Goal: Task Accomplishment & Management: Manage account settings

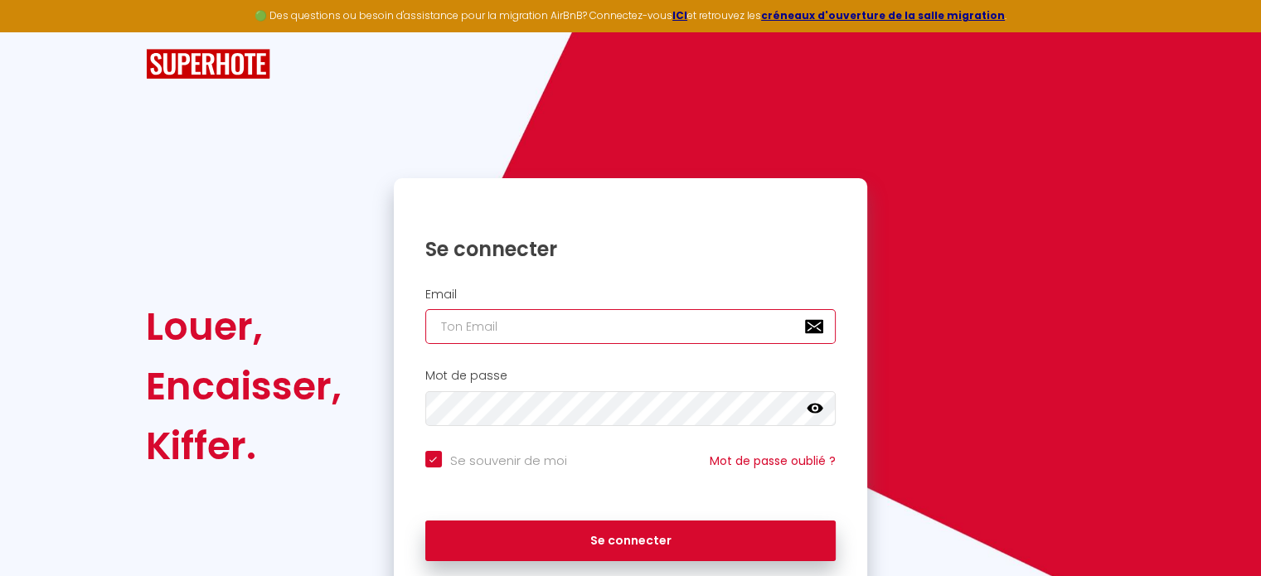
click at [543, 319] on input "email" at bounding box center [630, 326] width 411 height 35
type input "[EMAIL_ADDRESS][DOMAIN_NAME]"
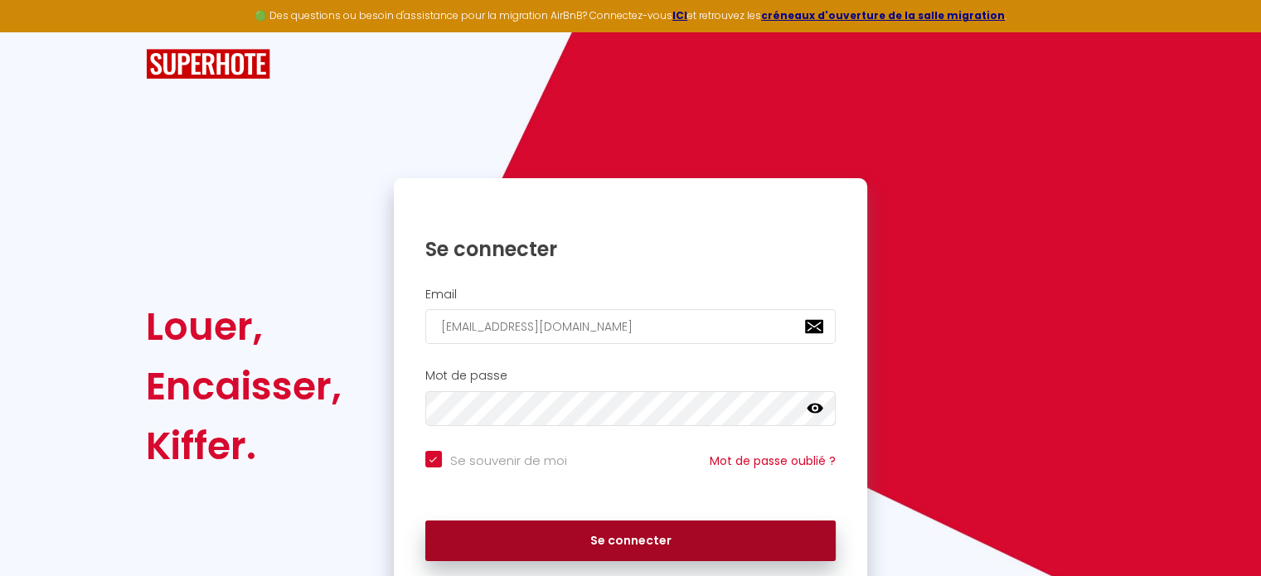
click at [603, 540] on button "Se connecter" at bounding box center [630, 540] width 411 height 41
checkbox input "true"
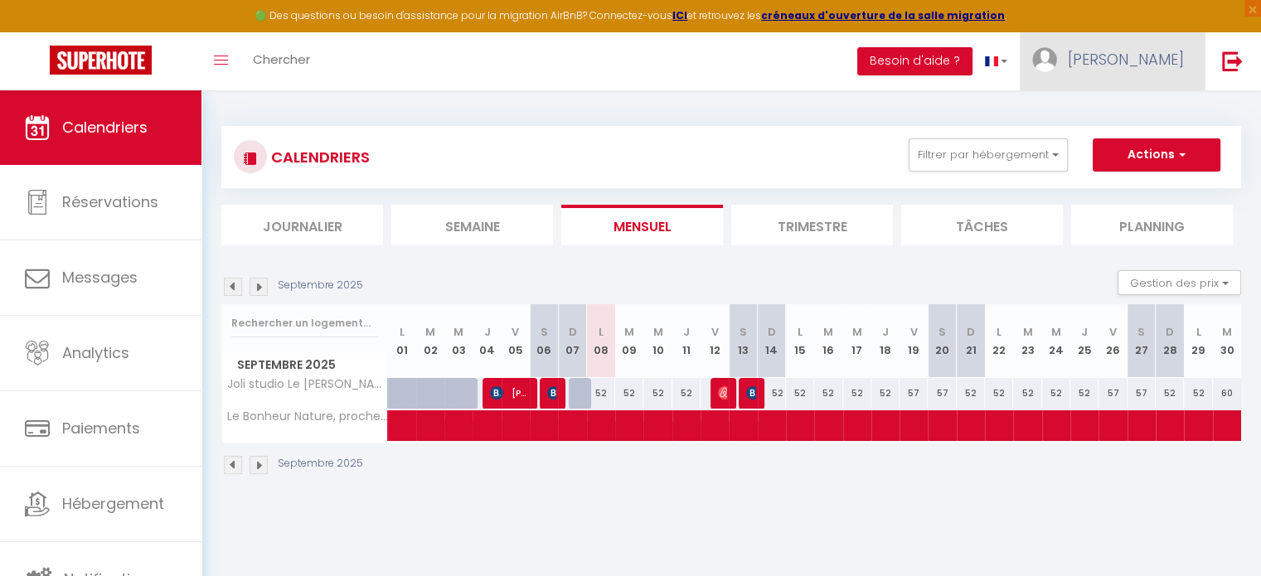
click at [1057, 61] on img at bounding box center [1044, 59] width 25 height 25
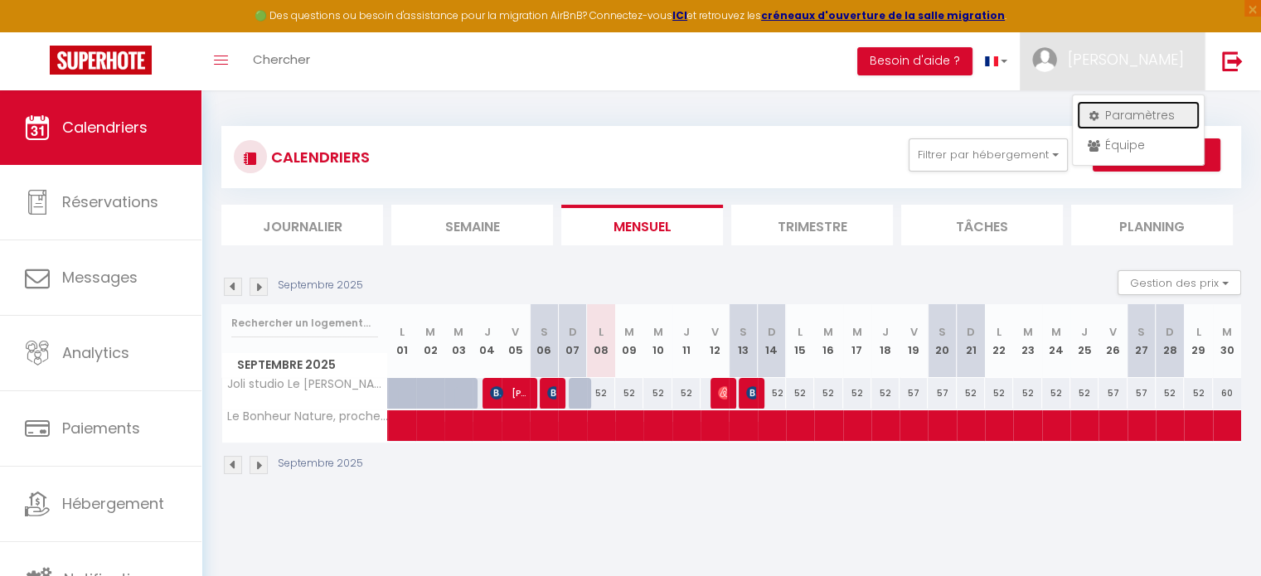
click at [1115, 110] on link "Paramètres" at bounding box center [1138, 115] width 123 height 28
select select "28"
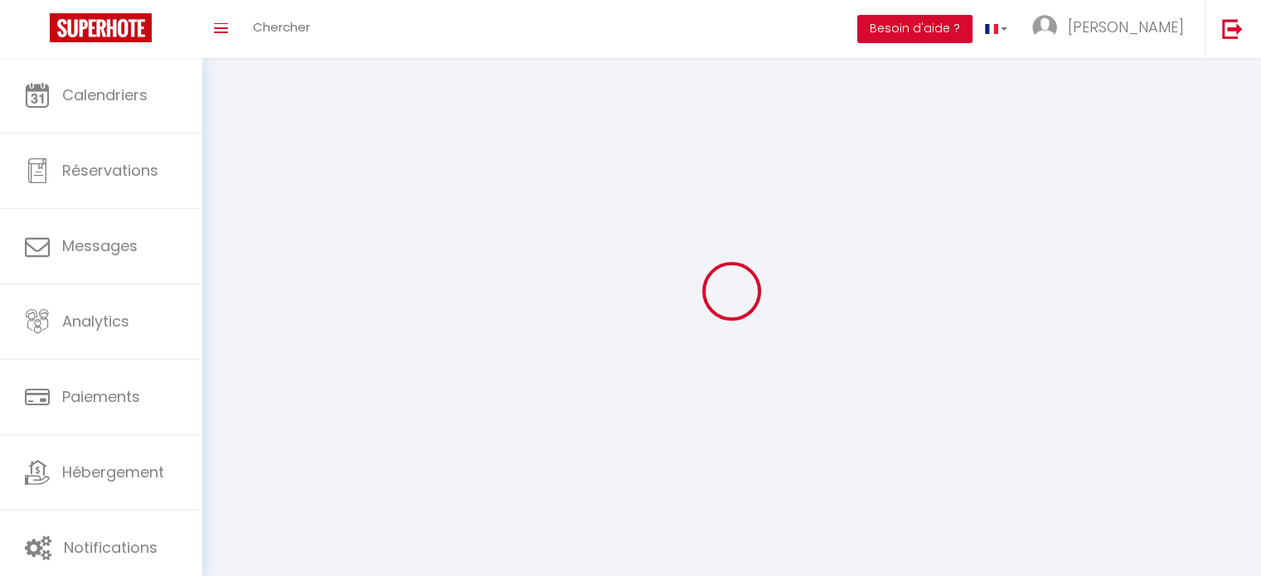
type input "hmoDOJYUQbVCU8qUbBn0NaJPI"
type input "aFk2g4IUSVzxWoDUGkdaFavSL"
type input "[URL][DOMAIN_NAME]"
select select "fr"
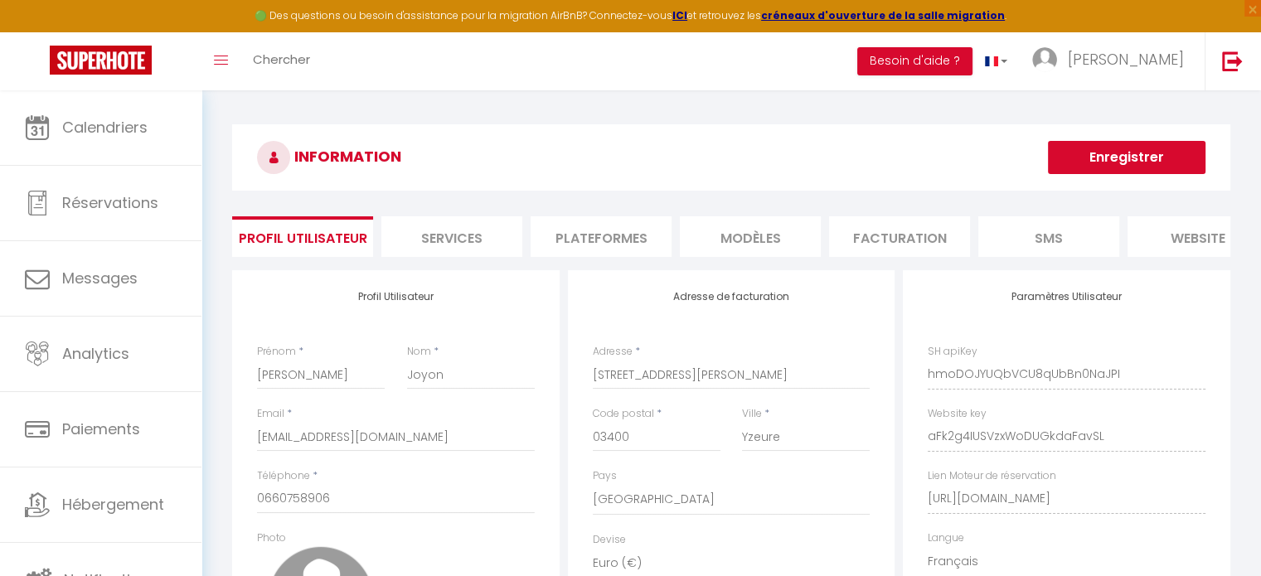
click at [618, 230] on li "Plateformes" at bounding box center [600, 236] width 141 height 41
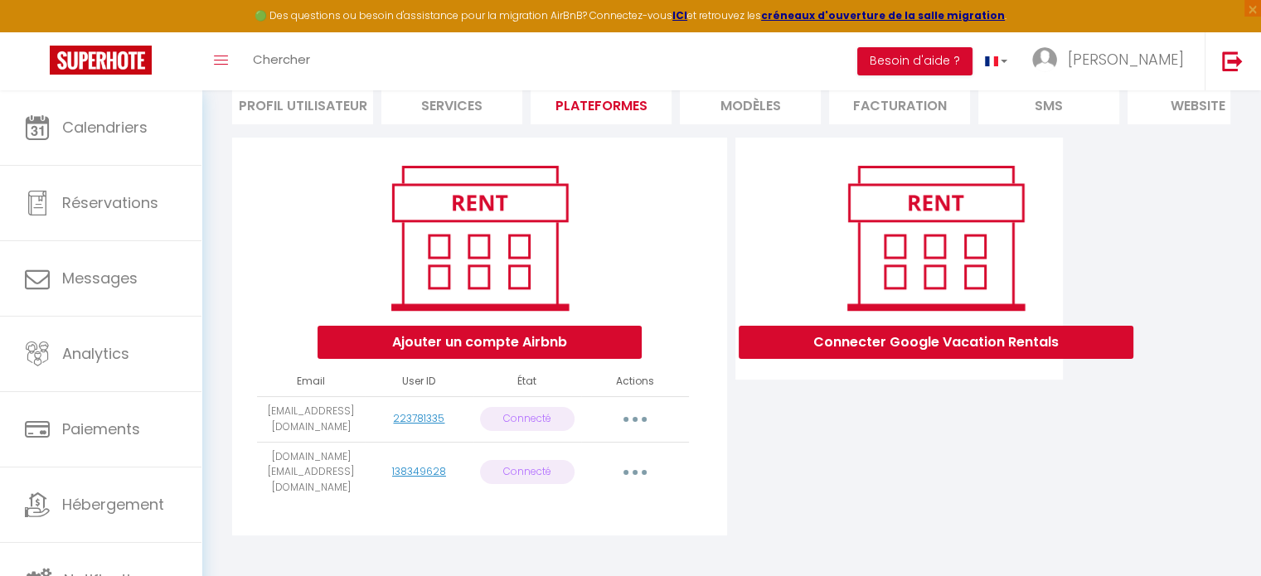
scroll to position [144, 0]
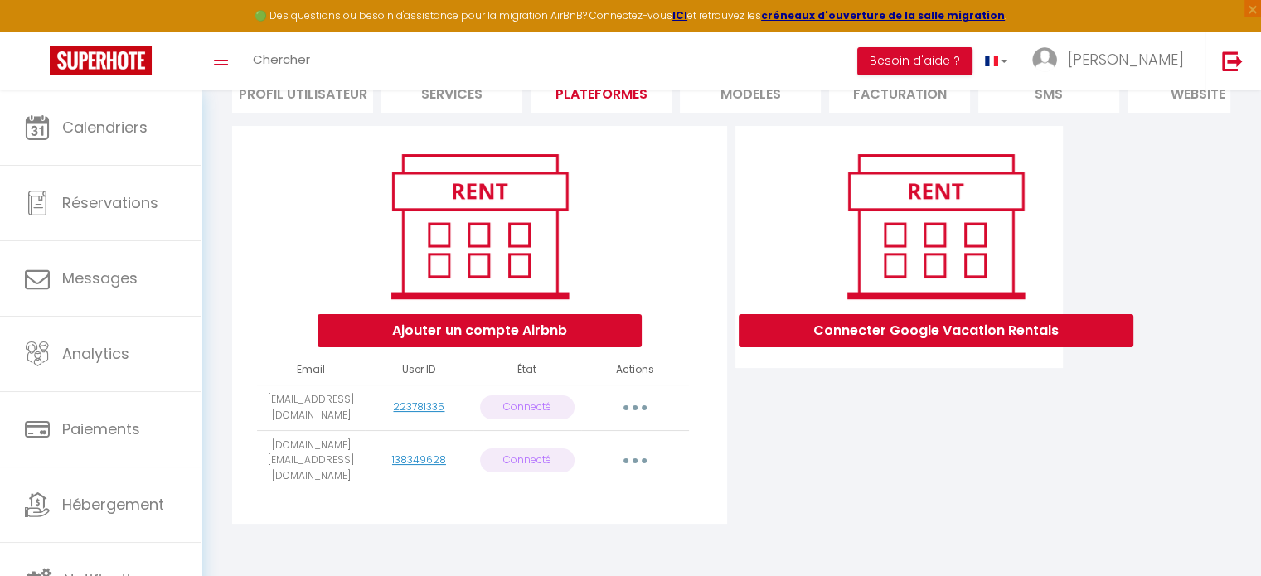
click at [627, 421] on button "button" at bounding box center [635, 407] width 46 height 27
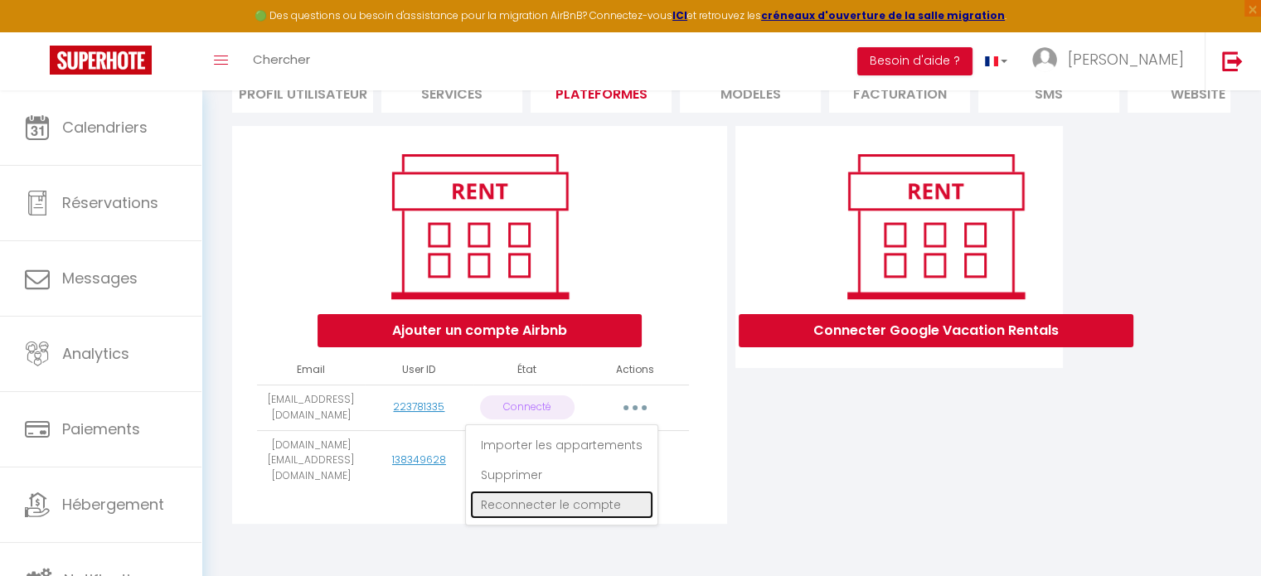
click at [555, 514] on link "Reconnecter le compte" at bounding box center [561, 505] width 183 height 28
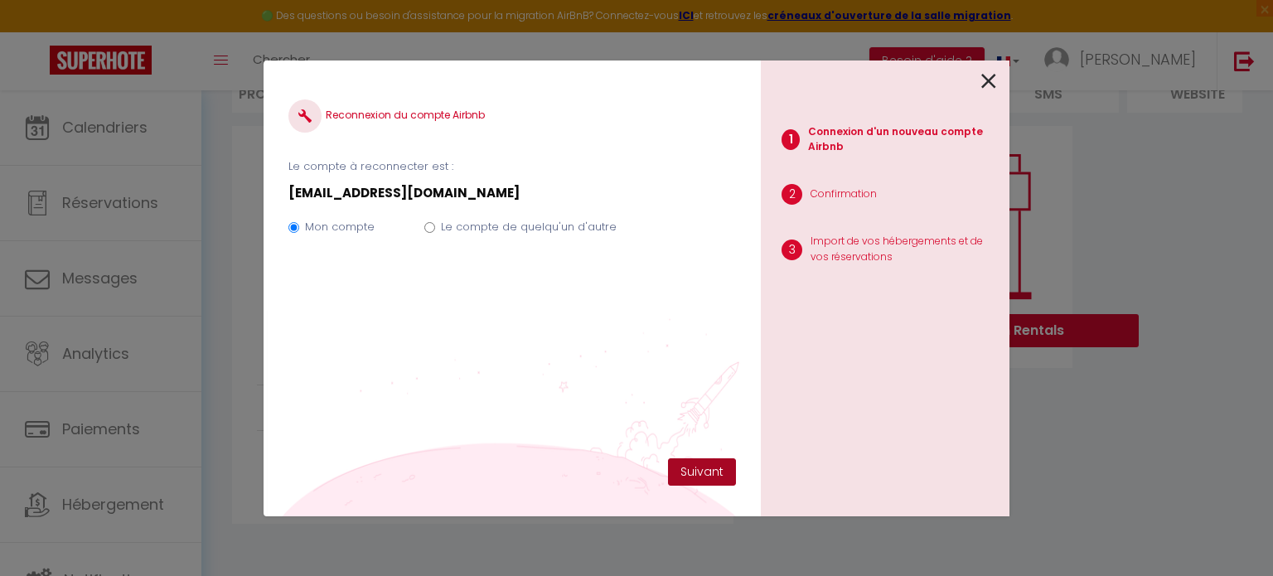
click at [713, 469] on button "Suivant" at bounding box center [702, 472] width 68 height 28
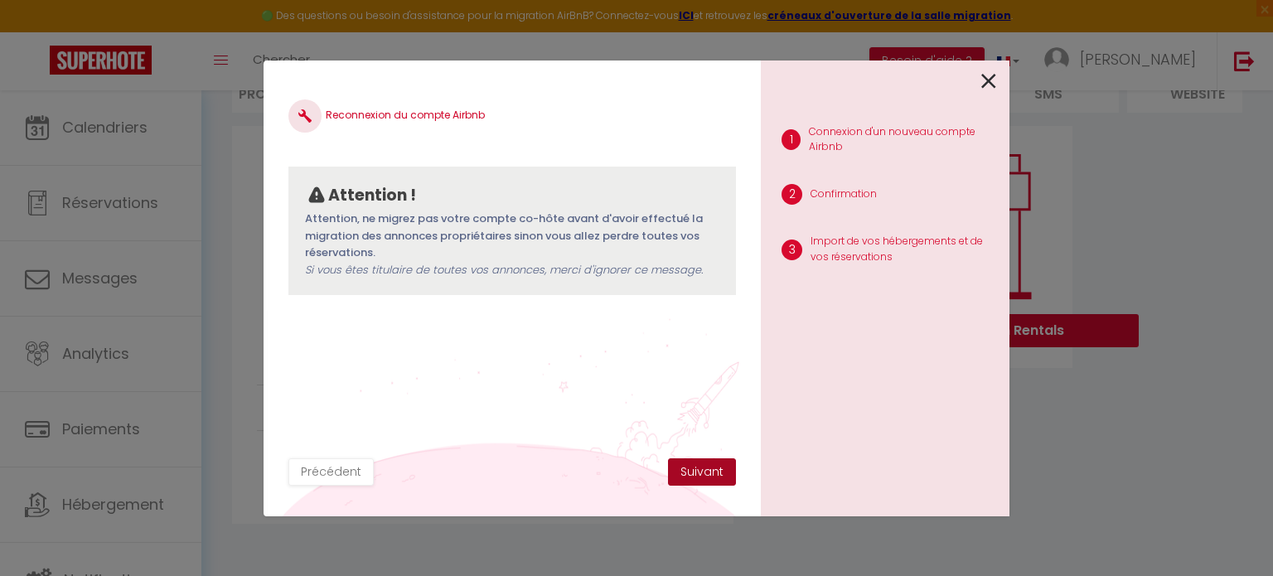
click at [704, 479] on button "Suivant" at bounding box center [702, 472] width 68 height 28
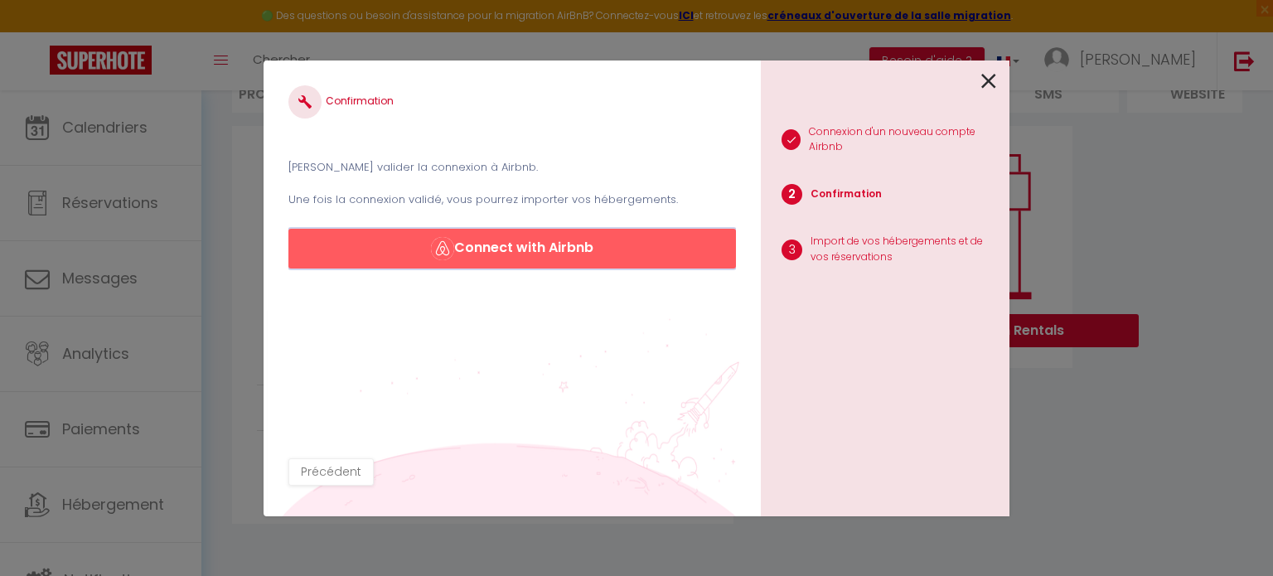
click at [537, 249] on button "Connect with Airbnb" at bounding box center [512, 249] width 448 height 40
drag, startPoint x: 998, startPoint y: 74, endPoint x: 993, endPoint y: 82, distance: 9.7
click at [998, 75] on div "1 Connexion d'un nouveau compte Airbnb 2 Confirmation 3 Import de vos hébergeme…" at bounding box center [885, 288] width 249 height 456
click at [993, 82] on icon at bounding box center [988, 81] width 15 height 25
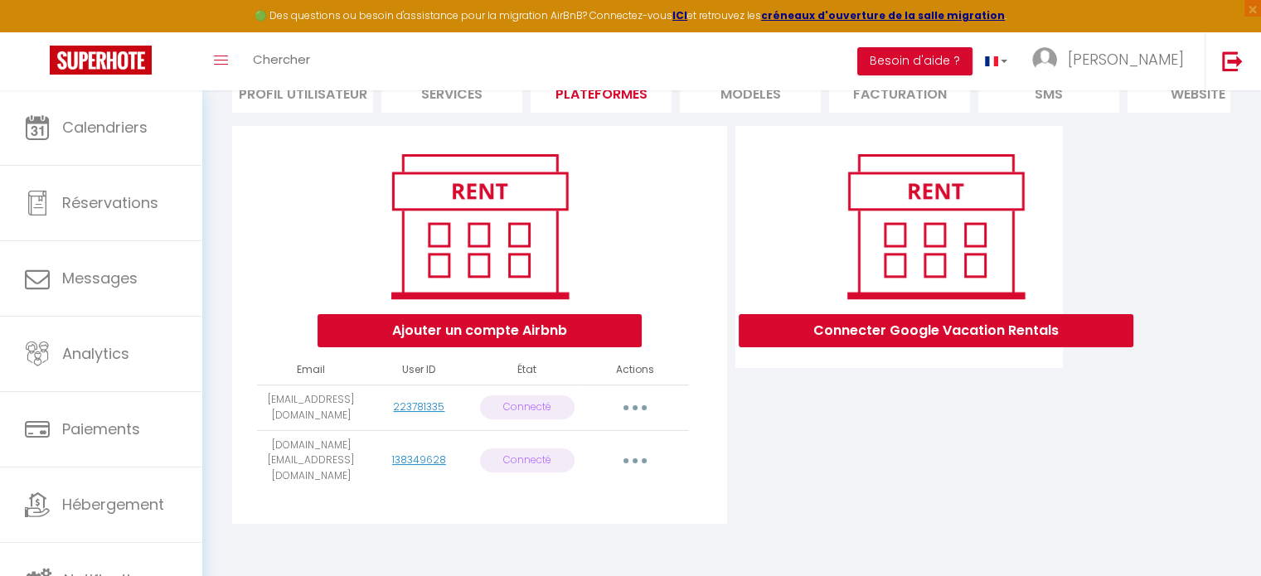
click at [634, 410] on icon "button" at bounding box center [634, 407] width 5 height 5
click at [635, 410] on icon "button" at bounding box center [634, 407] width 5 height 5
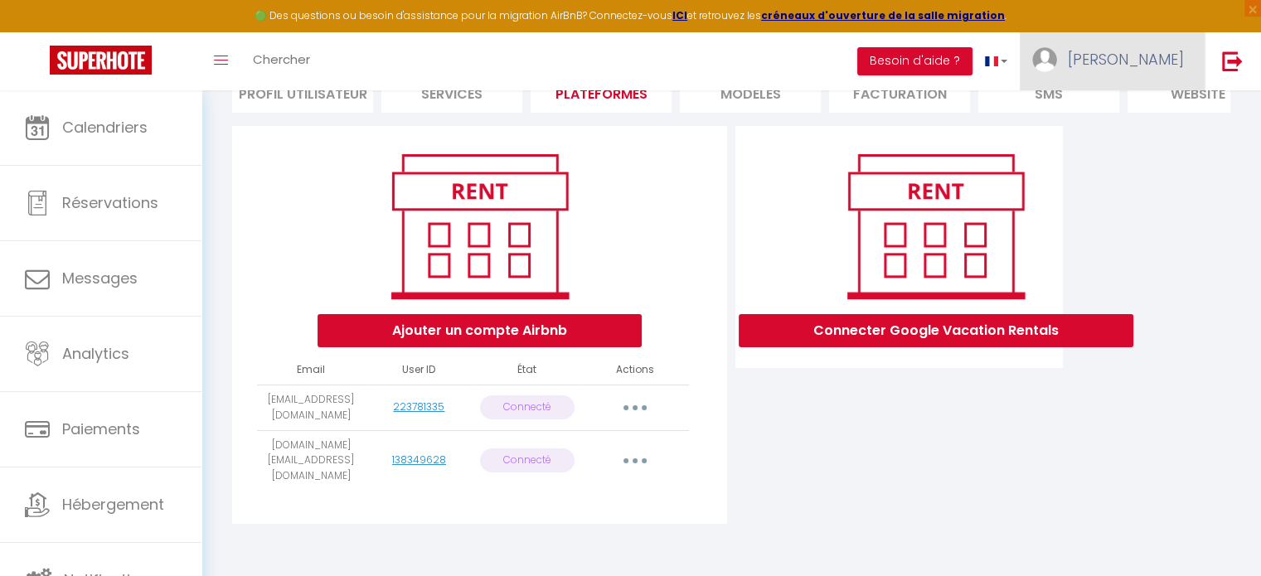
click at [1154, 58] on span "[PERSON_NAME]" at bounding box center [1125, 59] width 116 height 21
click at [627, 96] on li "Plateformes" at bounding box center [600, 92] width 141 height 41
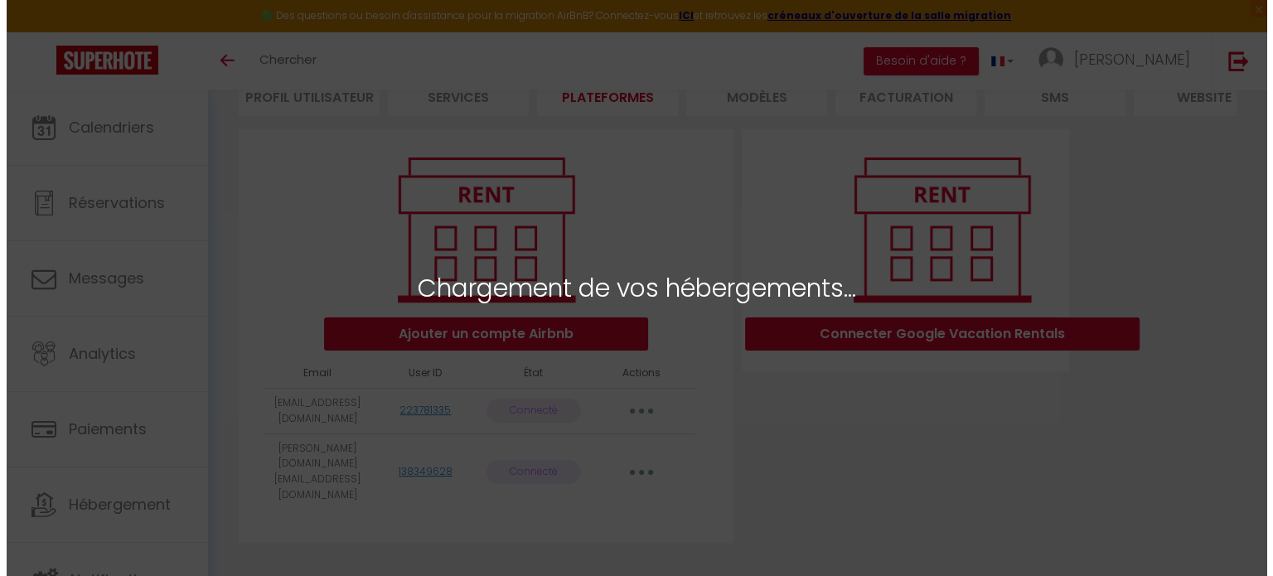
scroll to position [144, 0]
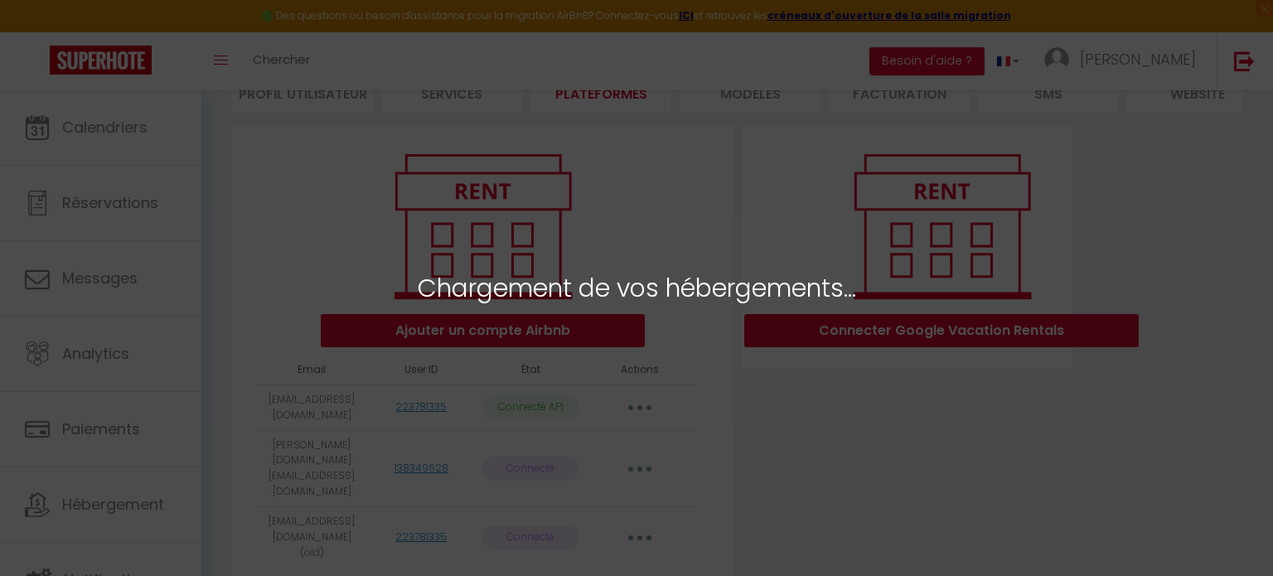
select select "64771"
select select "64773"
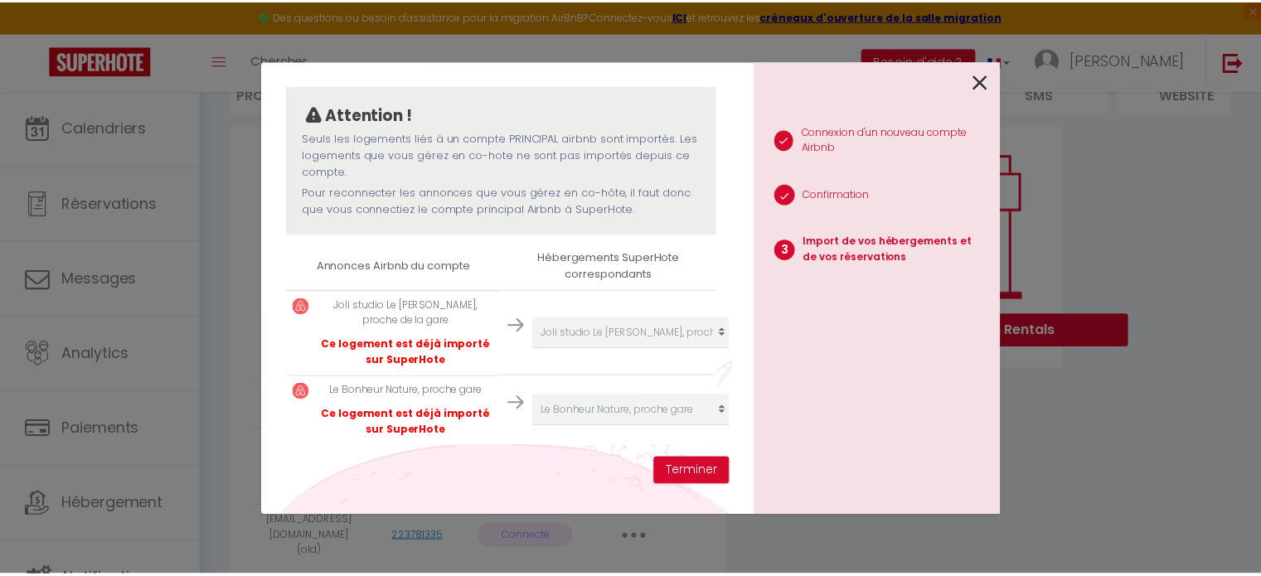
scroll to position [146, 5]
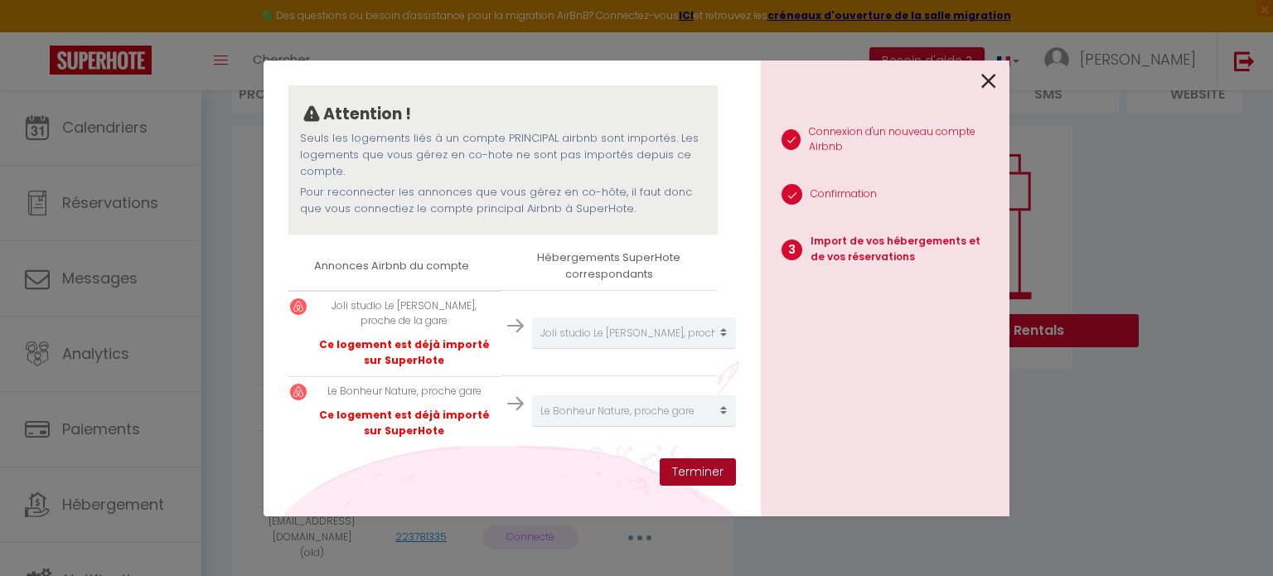
click at [682, 471] on button "Terminer" at bounding box center [698, 472] width 76 height 28
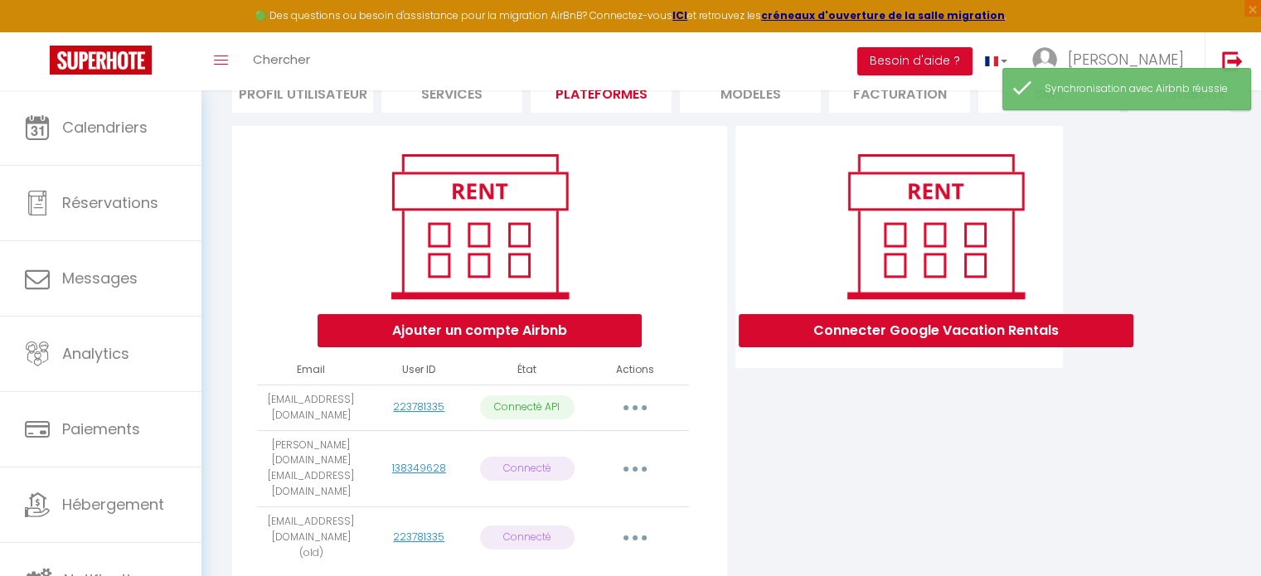
click at [623, 421] on button "button" at bounding box center [635, 407] width 46 height 27
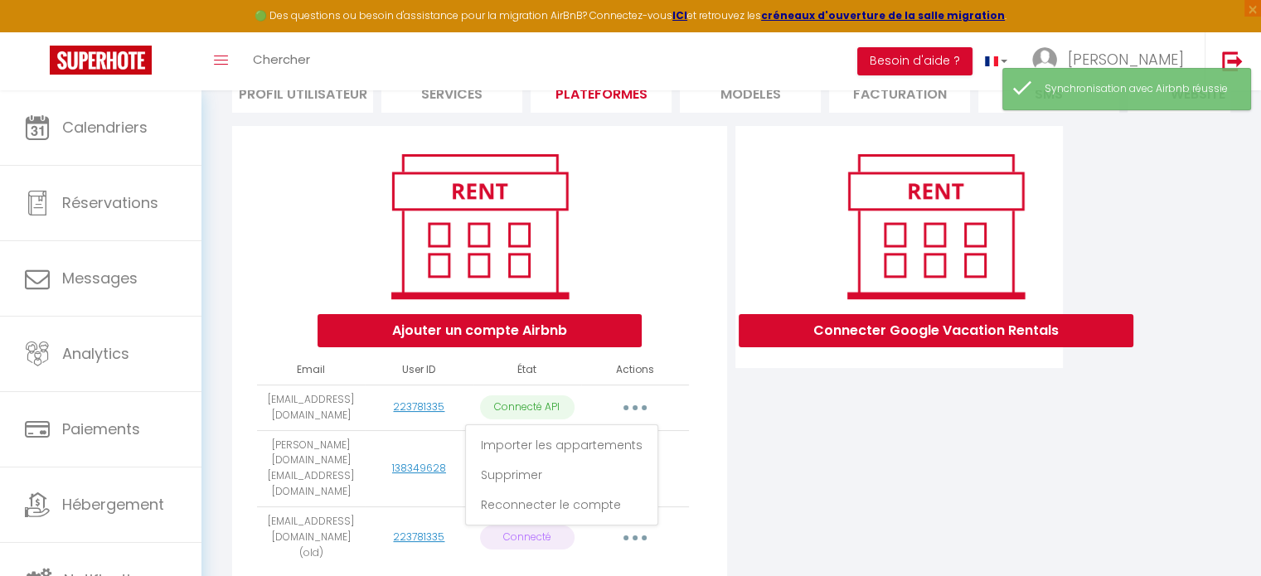
click at [623, 421] on button "button" at bounding box center [635, 407] width 46 height 27
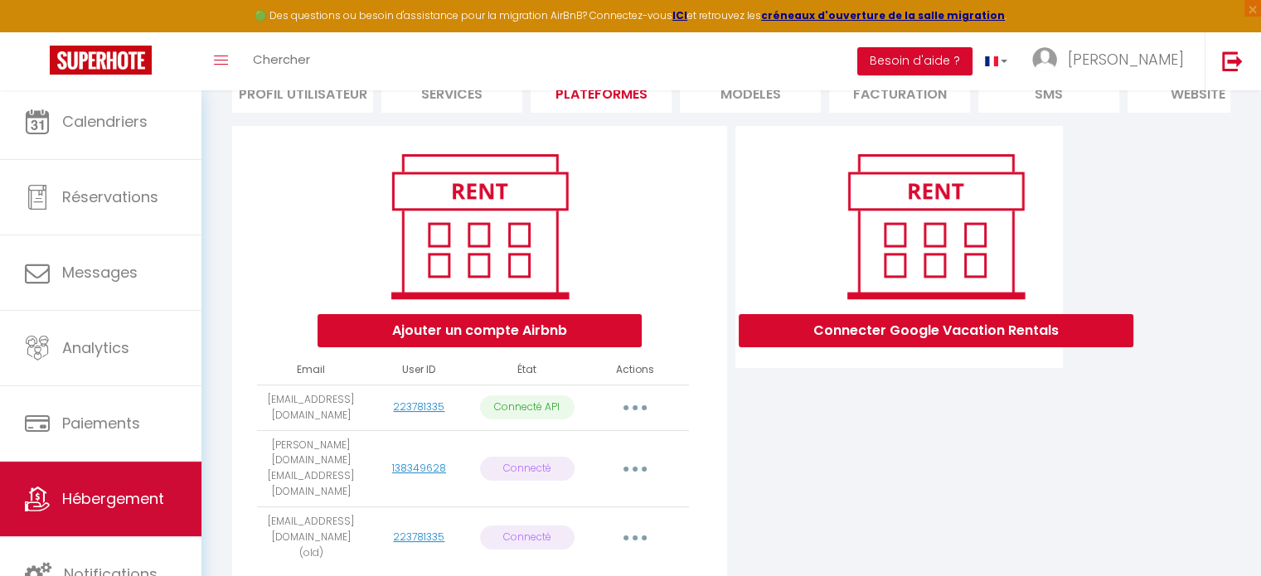
click at [137, 511] on link "Hébergement" at bounding box center [100, 499] width 201 height 75
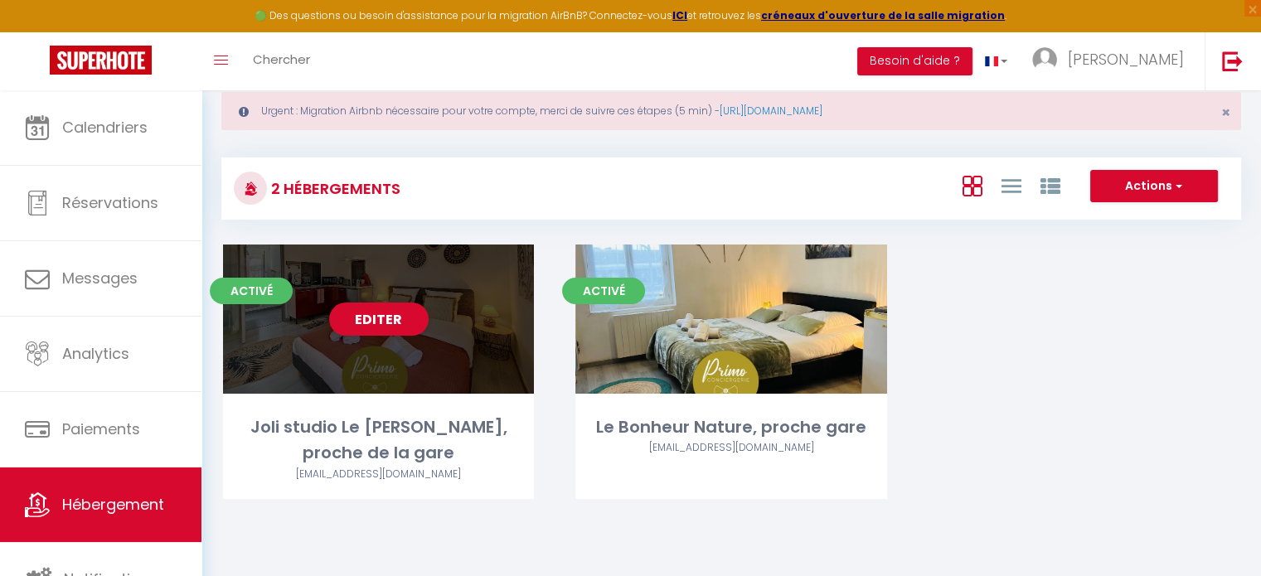
scroll to position [90, 0]
